Goal: Go to known website: Access a specific website the user already knows

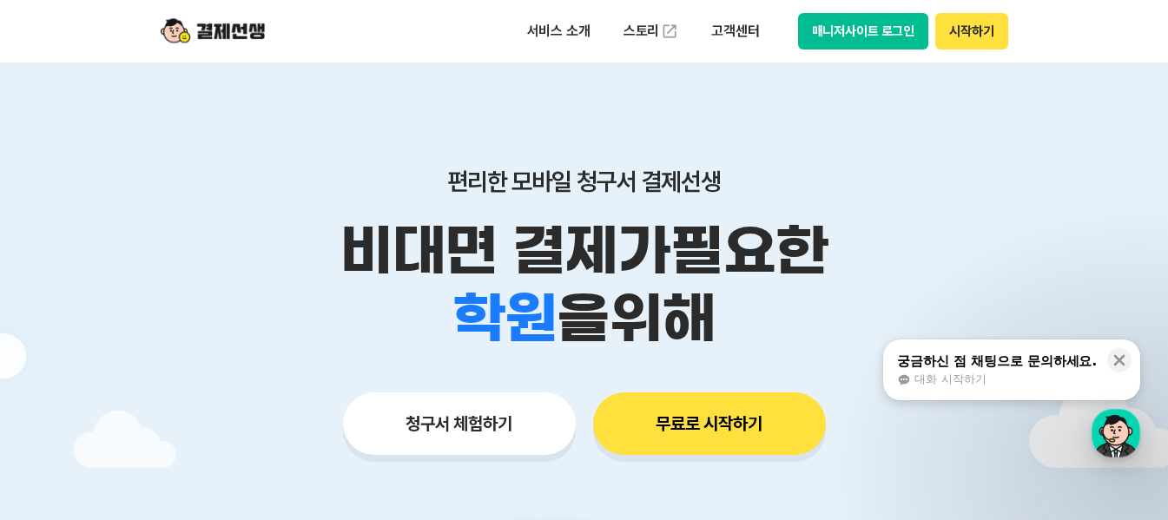
click at [900, 31] on button "매니저사이트 로그인" at bounding box center [863, 31] width 131 height 36
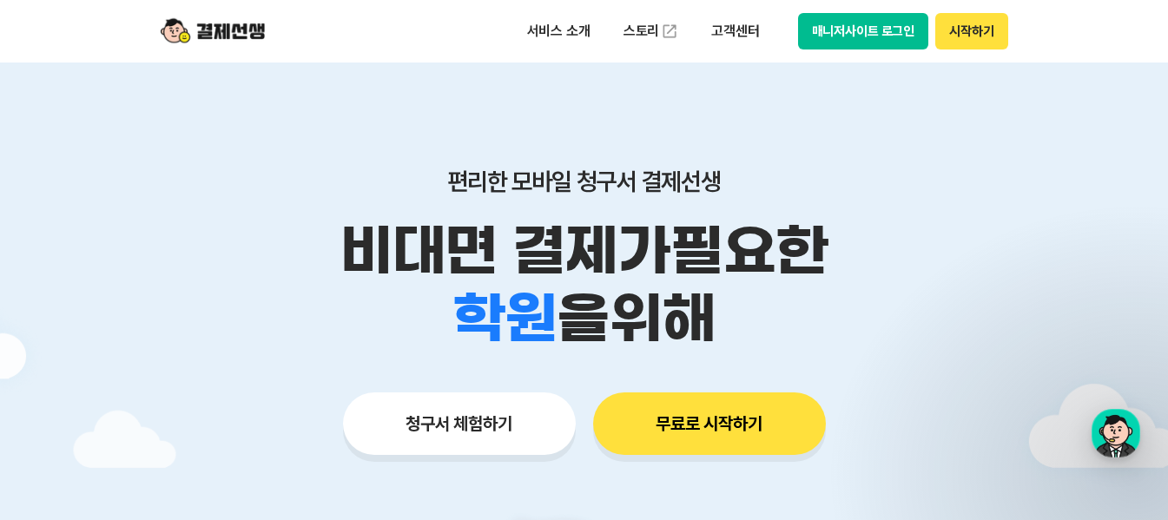
click at [846, 35] on button "매니저사이트 로그인" at bounding box center [863, 31] width 131 height 36
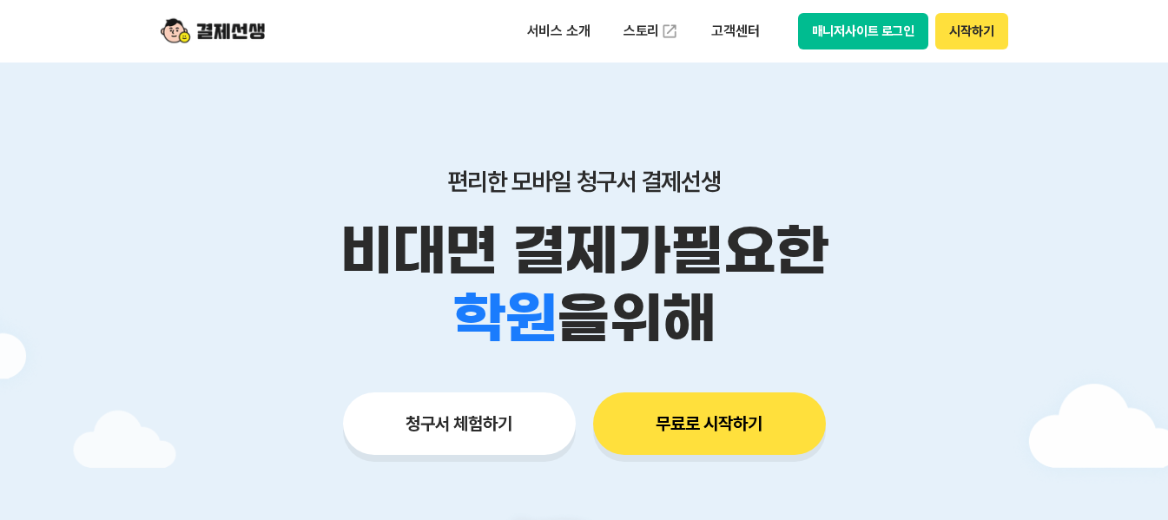
click at [876, 41] on button "매니저사이트 로그인" at bounding box center [863, 31] width 131 height 36
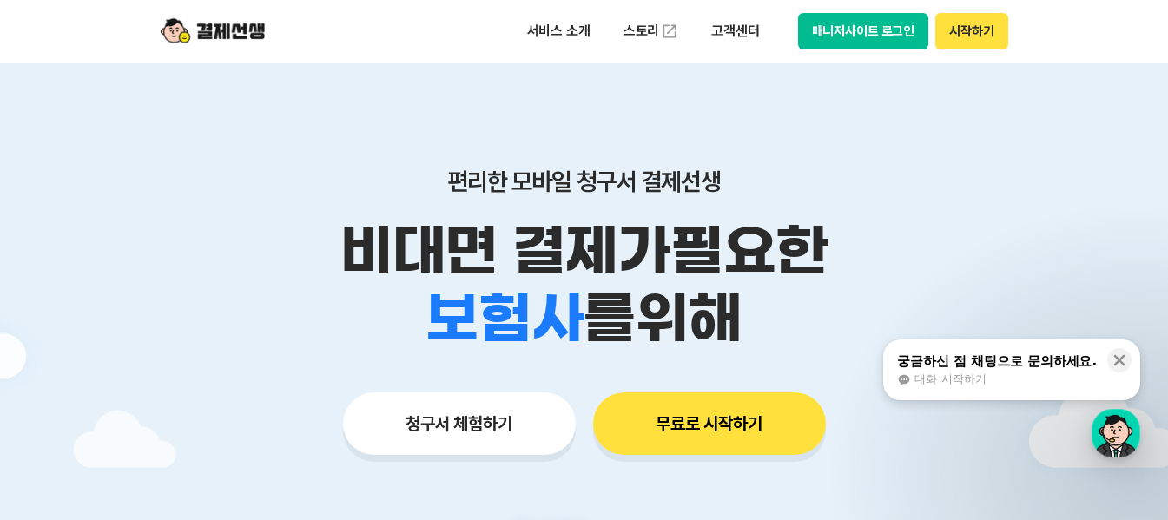
click at [903, 17] on button "매니저사이트 로그인" at bounding box center [863, 31] width 131 height 36
